Goal: Information Seeking & Learning: Learn about a topic

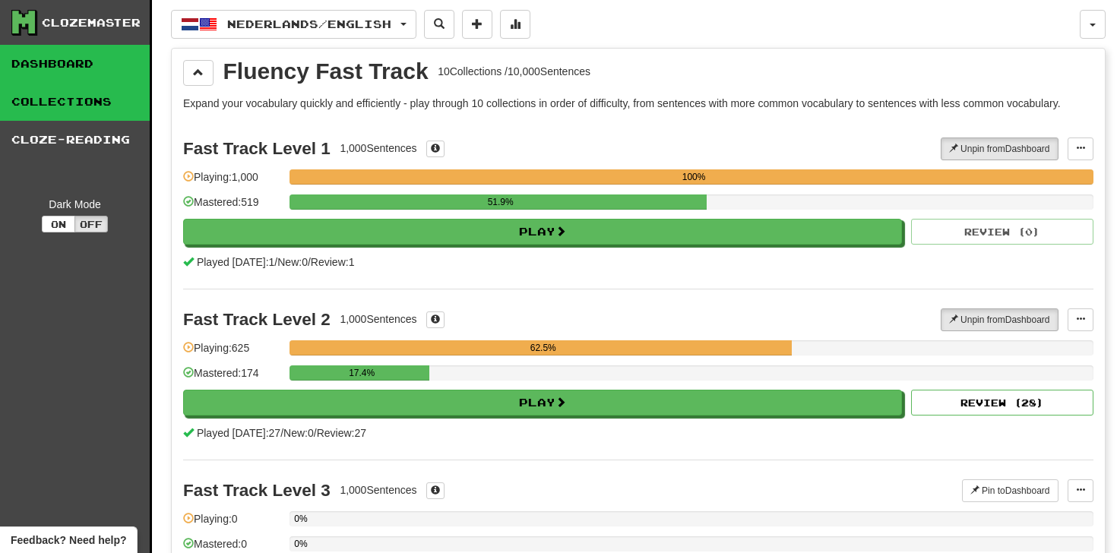
click at [70, 64] on link "Dashboard" at bounding box center [75, 64] width 150 height 38
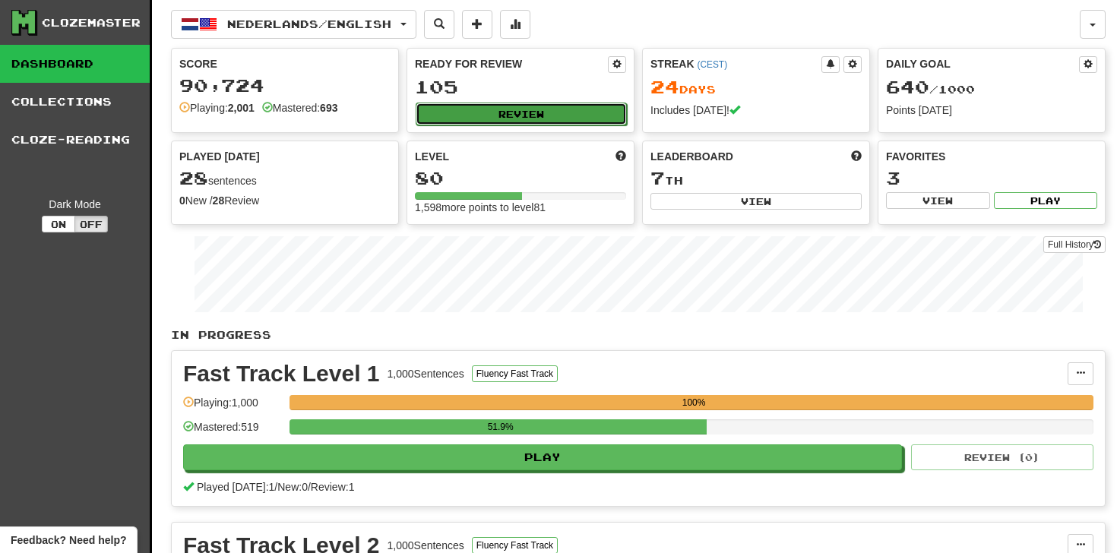
click at [452, 103] on button "Review" at bounding box center [521, 114] width 211 height 23
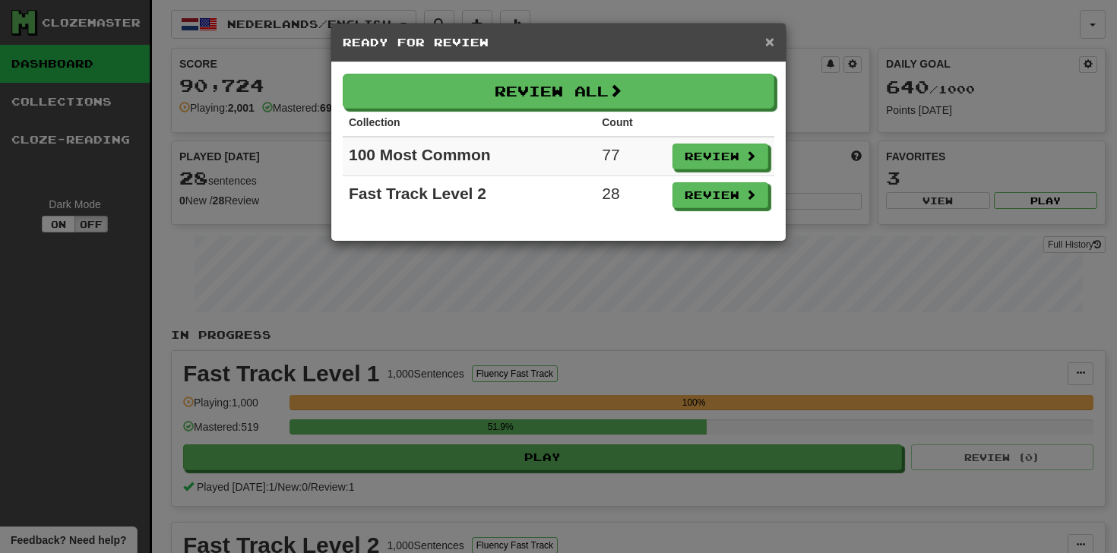
click at [768, 49] on span "×" at bounding box center [769, 41] width 9 height 17
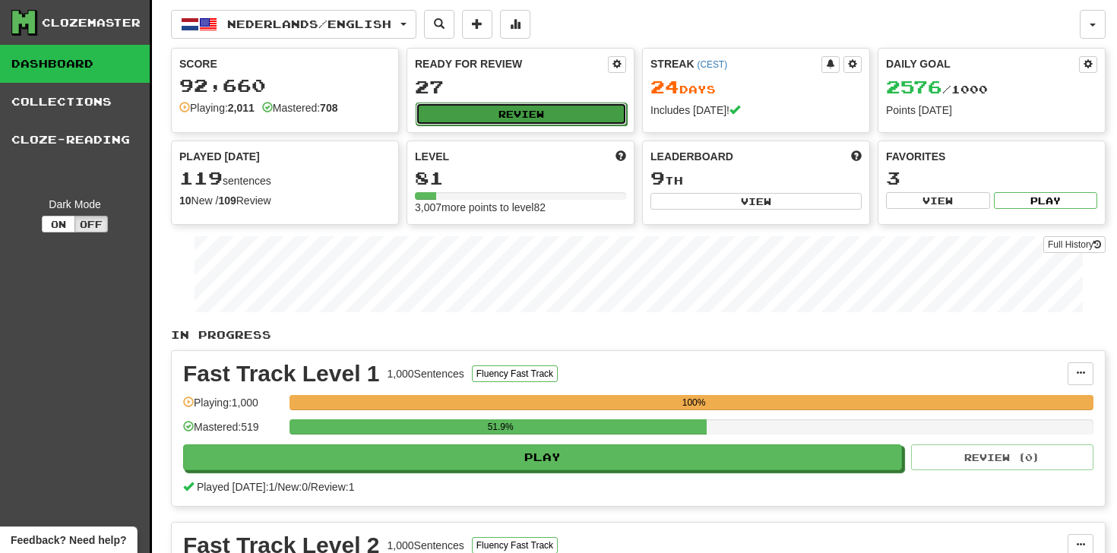
click at [474, 113] on button "Review" at bounding box center [521, 114] width 211 height 23
select select "**"
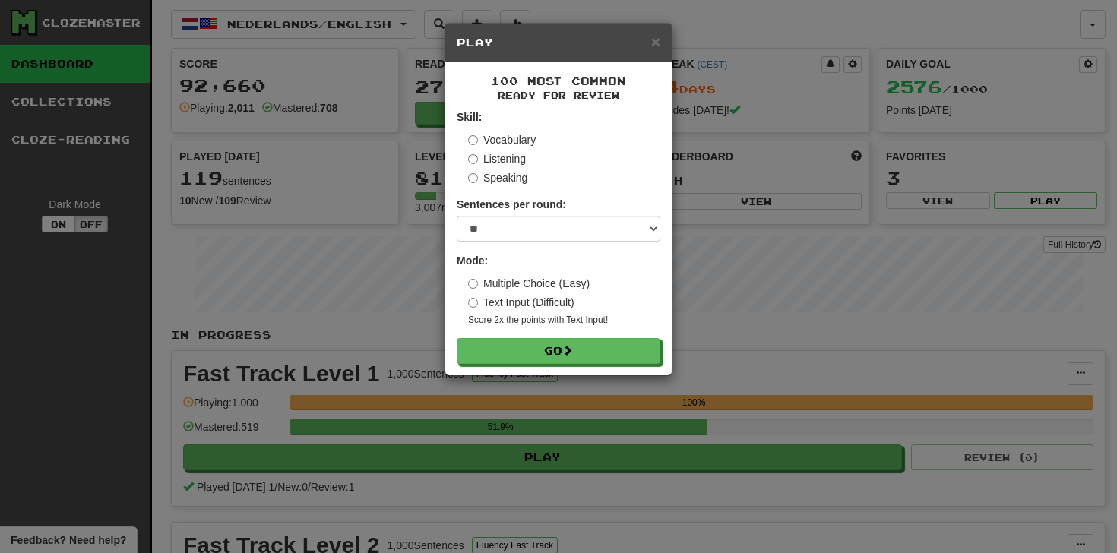
click at [664, 30] on div "× Play" at bounding box center [558, 43] width 227 height 39
click at [661, 39] on div "× Play" at bounding box center [558, 43] width 227 height 39
click at [655, 46] on span "×" at bounding box center [655, 41] width 9 height 17
